Goal: Information Seeking & Learning: Learn about a topic

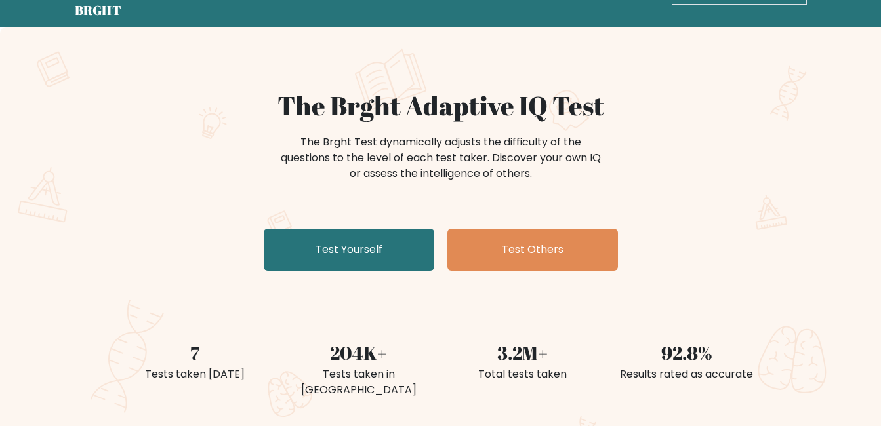
scroll to position [43, 0]
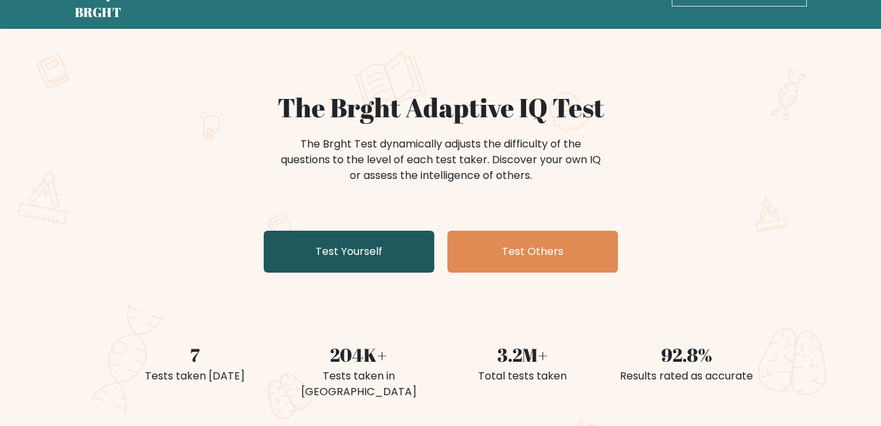
click at [391, 254] on link "Test Yourself" at bounding box center [349, 252] width 171 height 42
